Goal: Navigation & Orientation: Find specific page/section

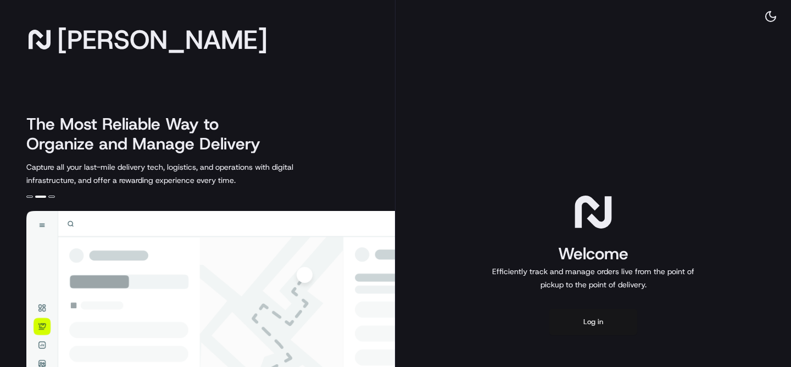
click at [609, 328] on button "Log in" at bounding box center [593, 322] width 88 height 26
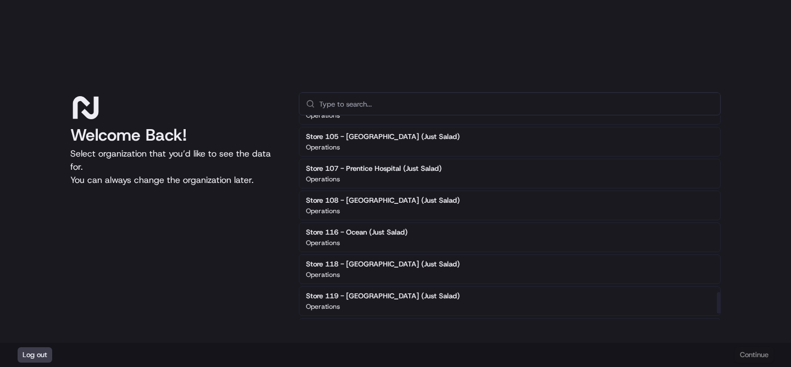
scroll to position [1674, 0]
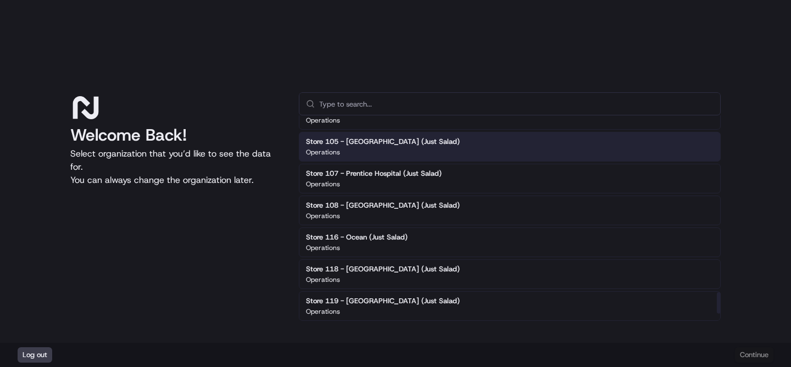
click at [405, 148] on div "Operations" at bounding box center [383, 152] width 154 height 9
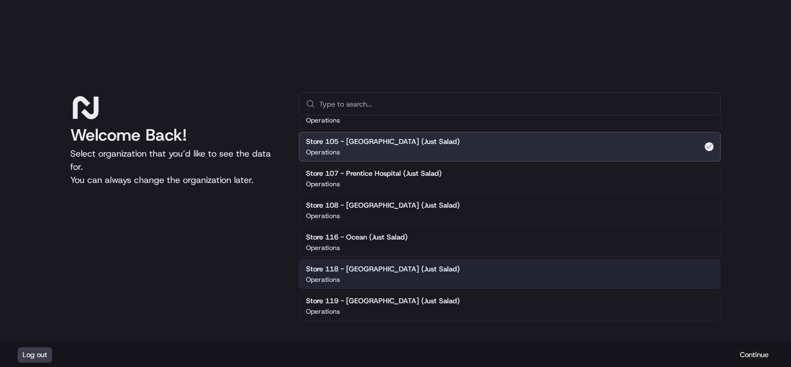
click at [756, 355] on button "Continue" at bounding box center [754, 354] width 38 height 15
